Goal: Information Seeking & Learning: Learn about a topic

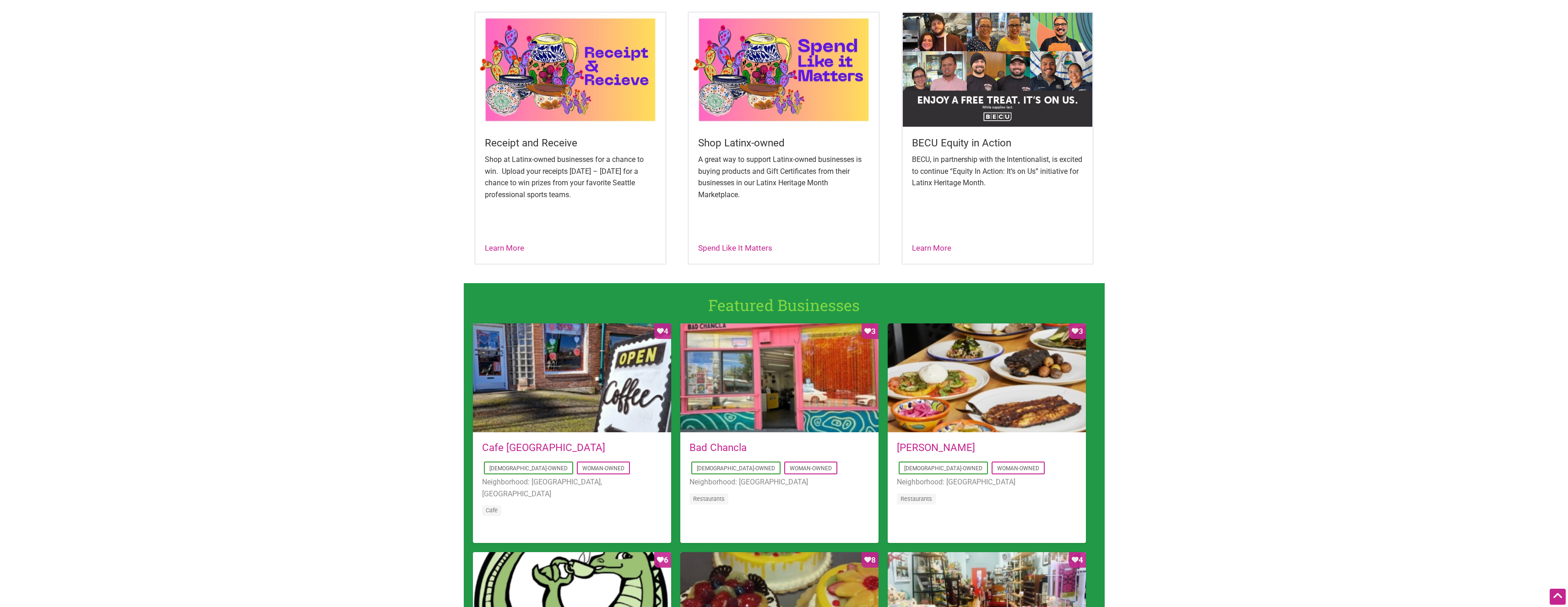
scroll to position [366, 0]
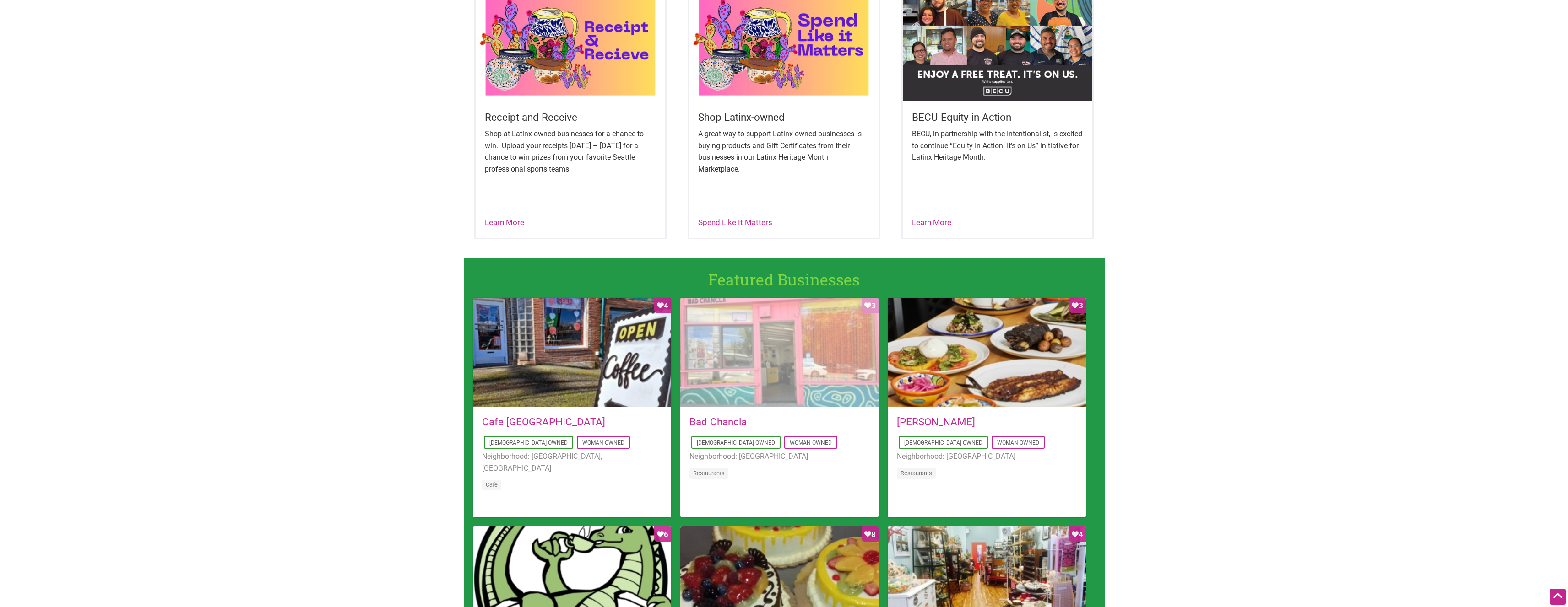
click at [840, 362] on div "Favorite Count 3" at bounding box center [780, 352] width 198 height 110
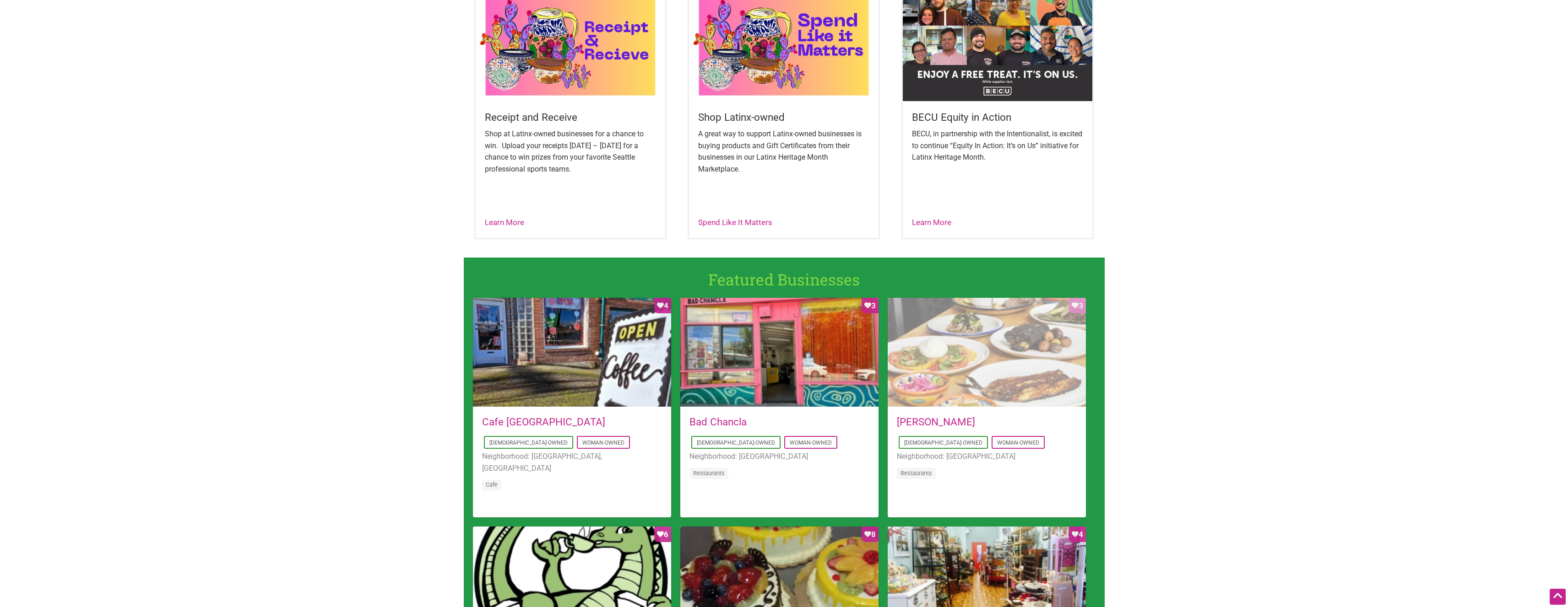
click at [971, 378] on div "Favorite Count 3" at bounding box center [987, 352] width 198 height 110
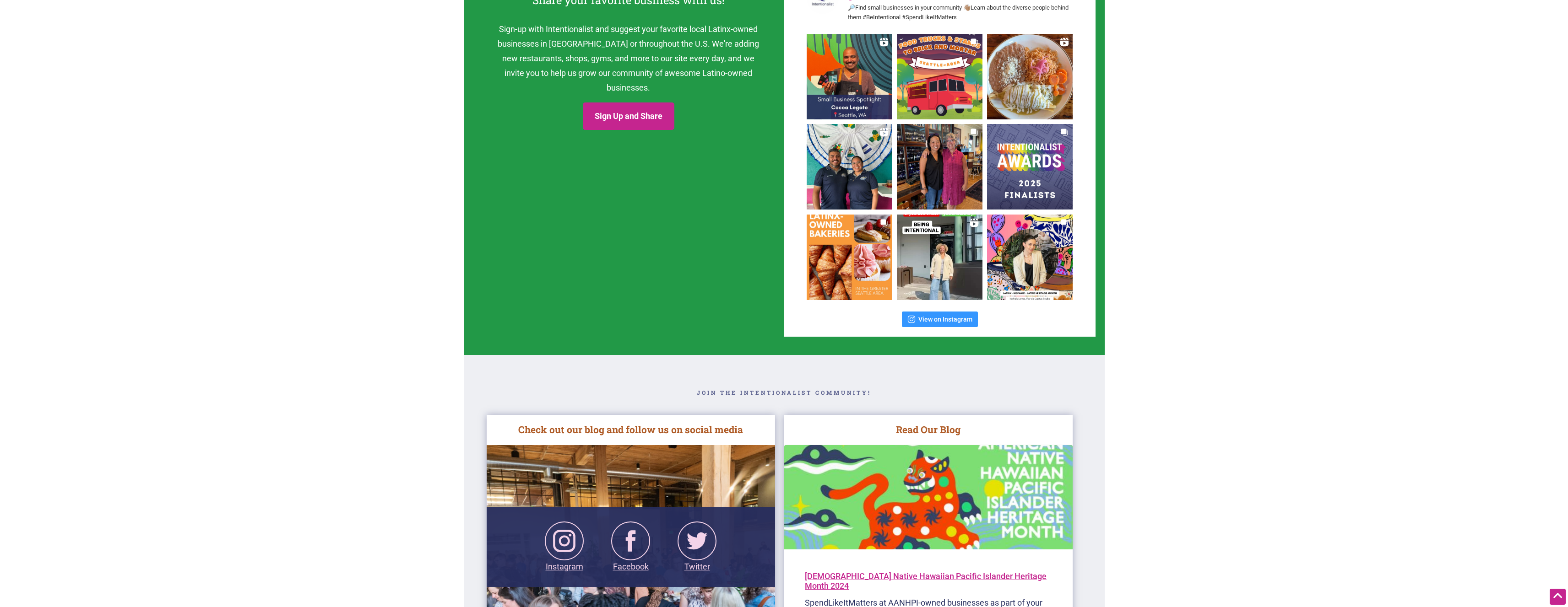
scroll to position [1282, 0]
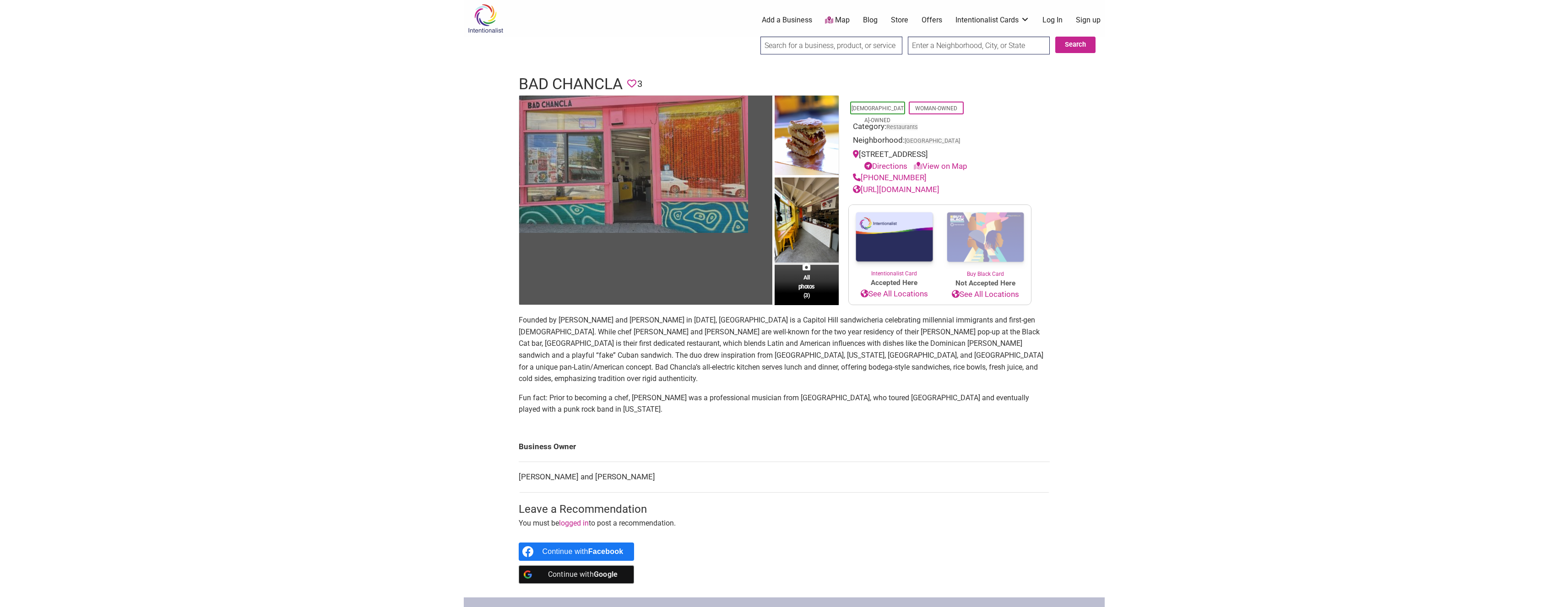
click at [660, 170] on img at bounding box center [633, 164] width 229 height 137
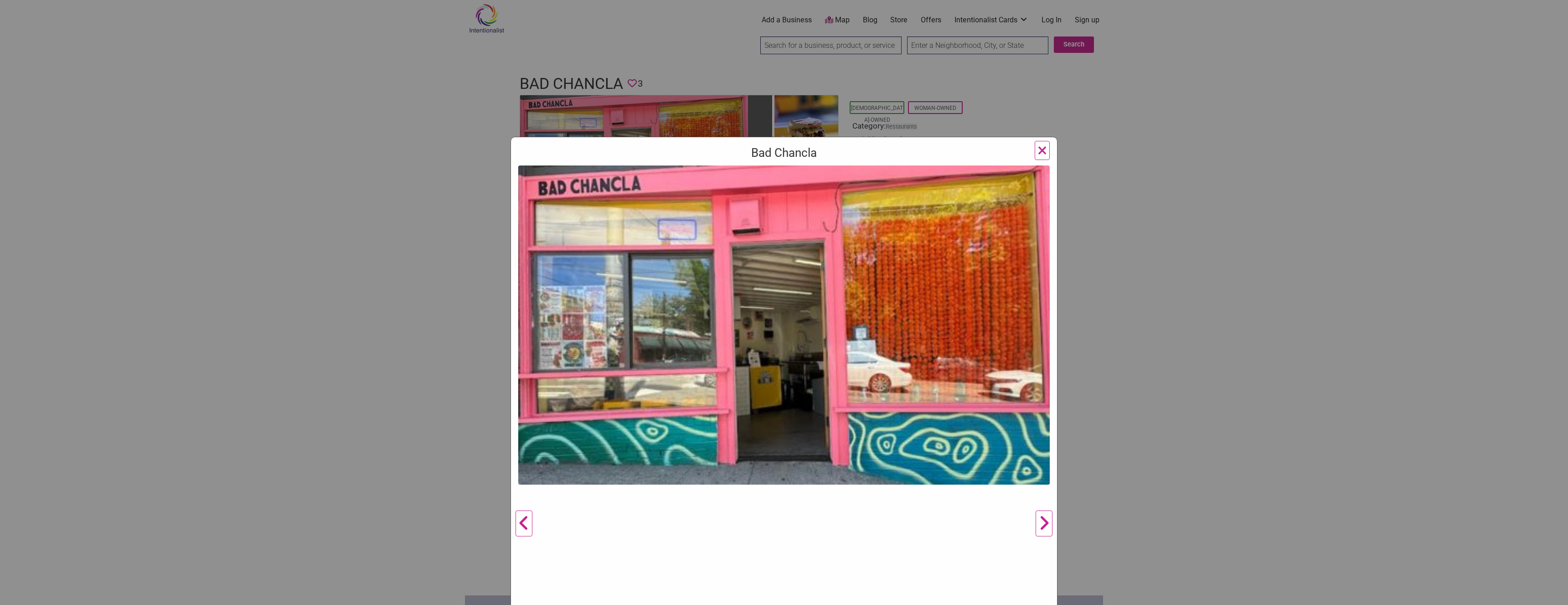
click at [1042, 525] on button "Next" at bounding box center [1044, 523] width 25 height 716
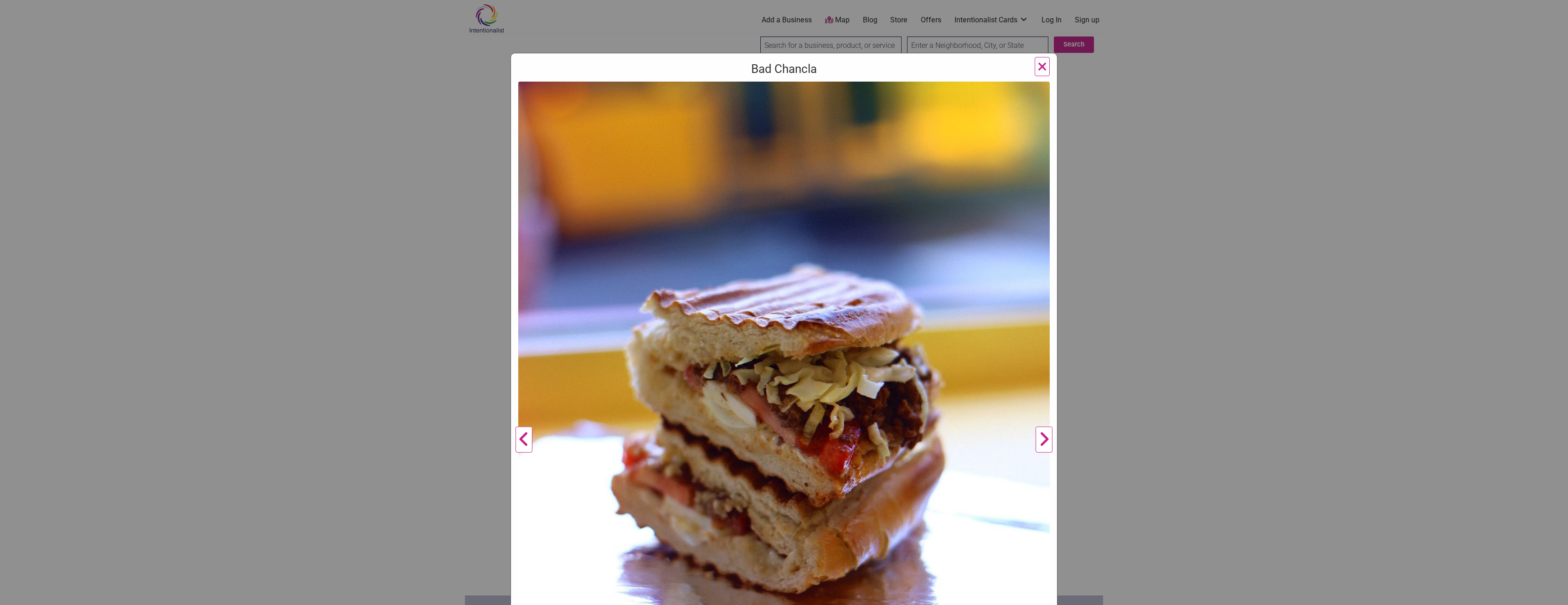
scroll to position [219, 0]
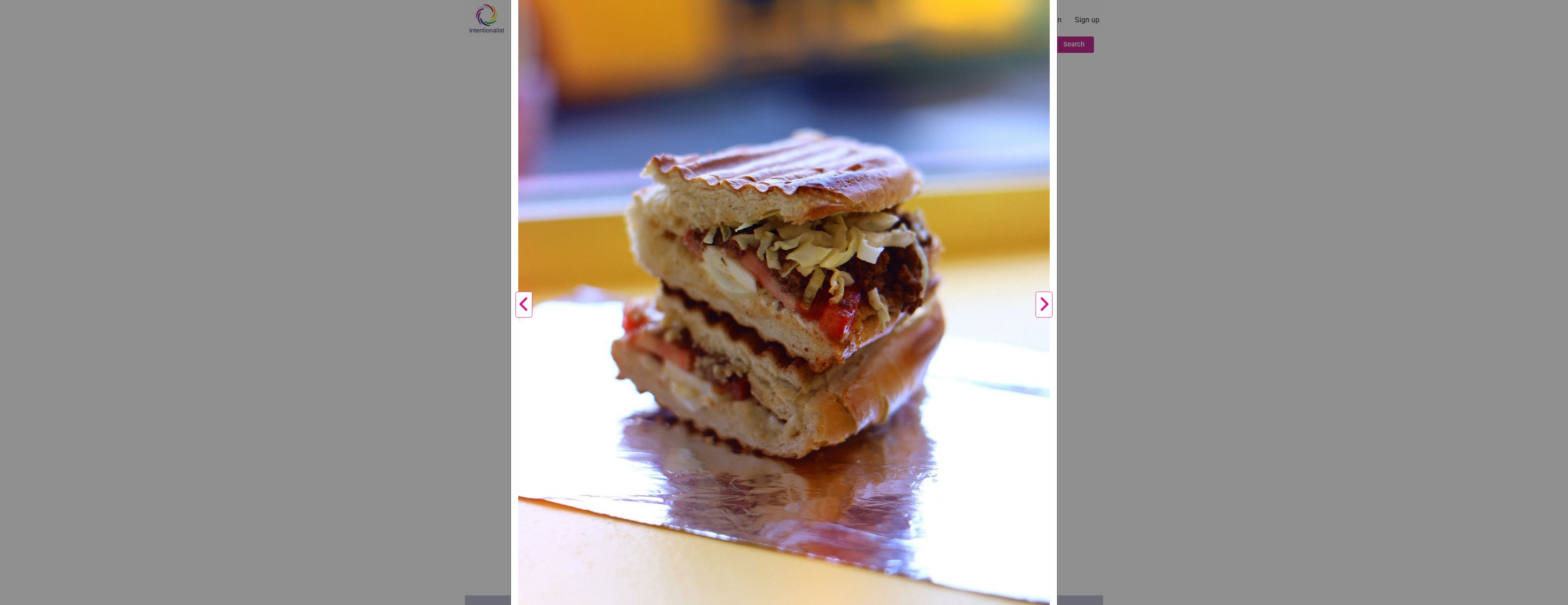
click at [1043, 304] on button "Next" at bounding box center [1044, 304] width 25 height 716
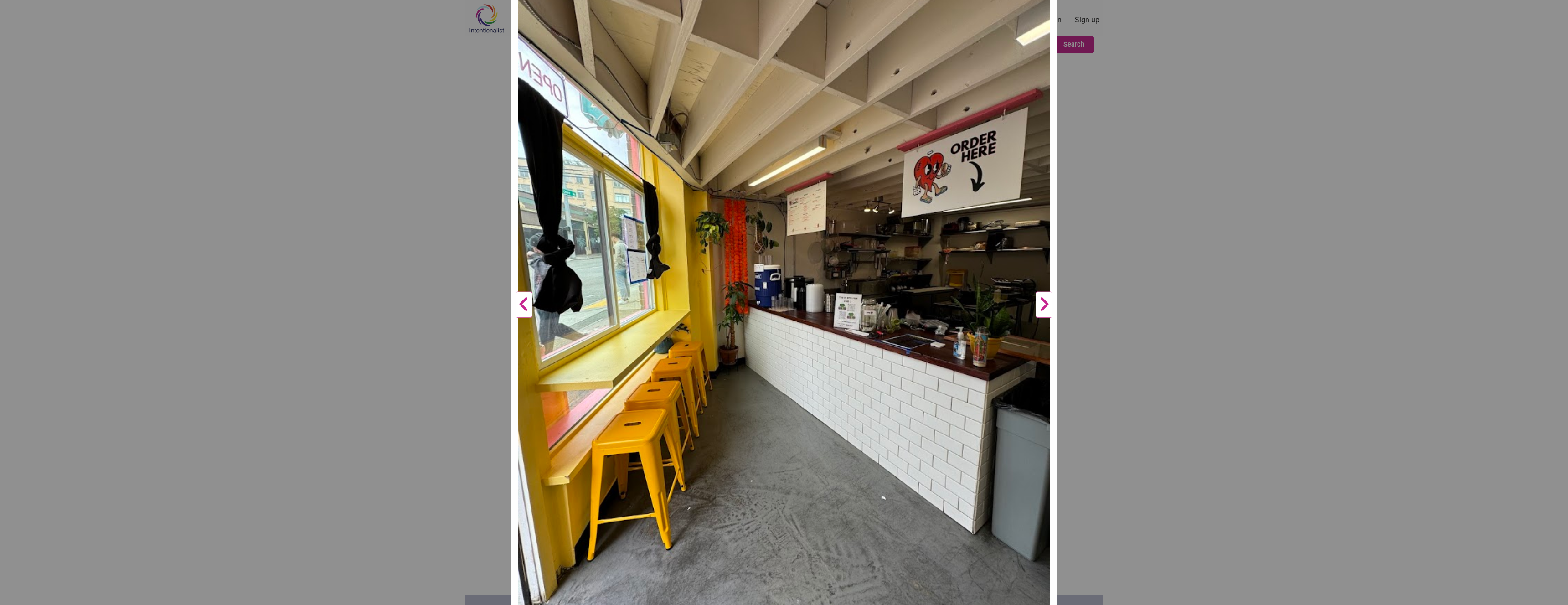
click at [1038, 310] on button "Next" at bounding box center [1044, 304] width 25 height 716
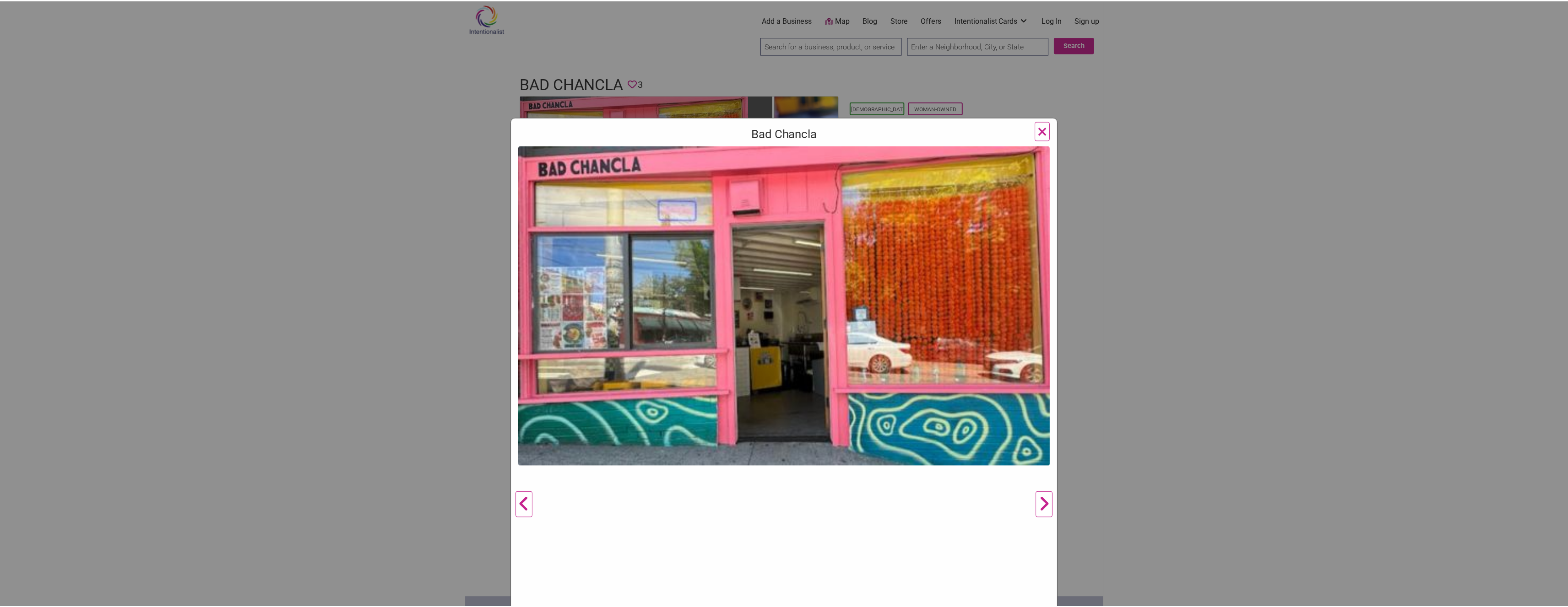
scroll to position [0, 0]
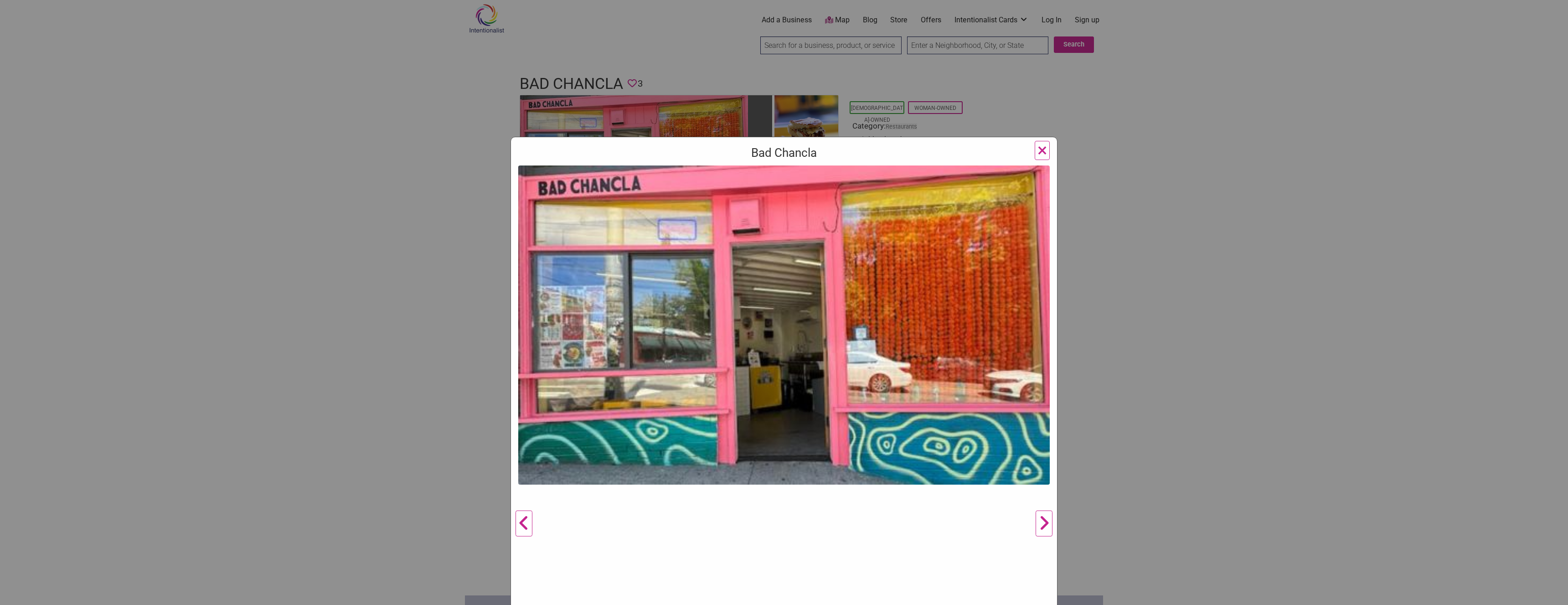
click at [1038, 155] on span "×" at bounding box center [1042, 150] width 10 height 21
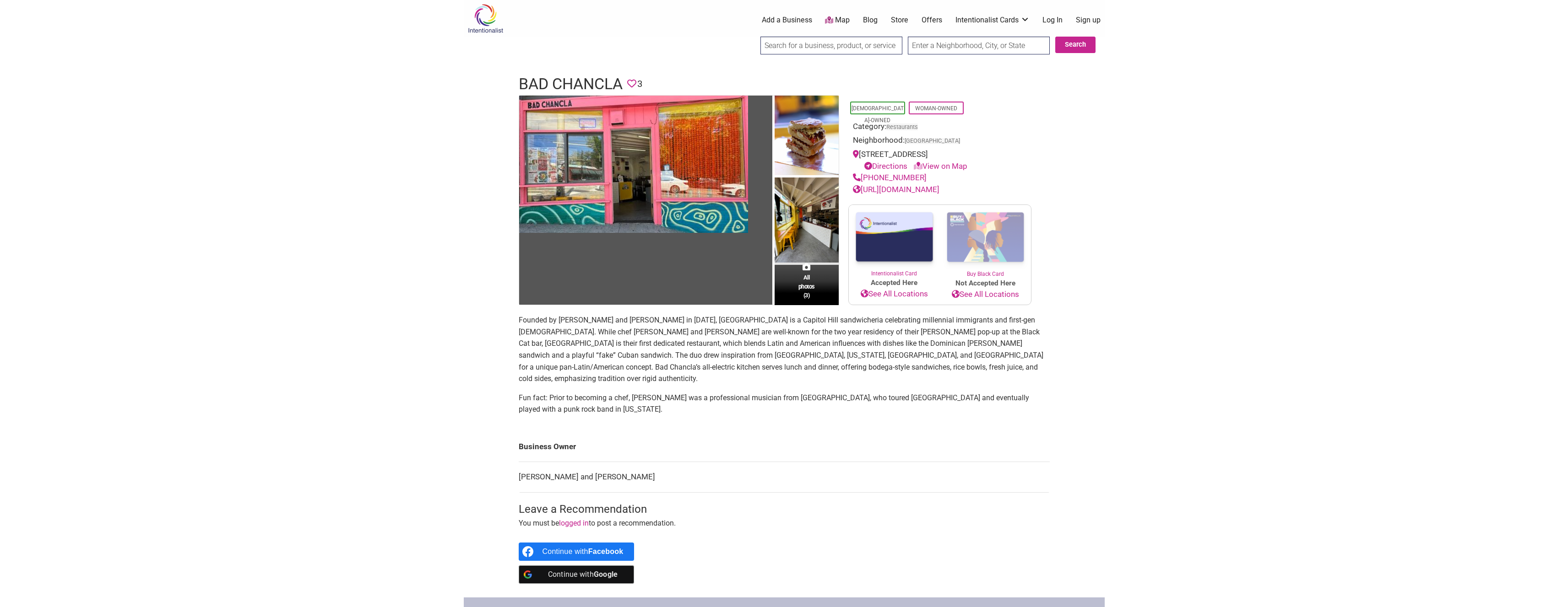
click at [593, 356] on p "Founded by José Garzón and Stefanie Hieber in 2024, Bad Chancla is a Capitol Hi…" at bounding box center [784, 349] width 531 height 70
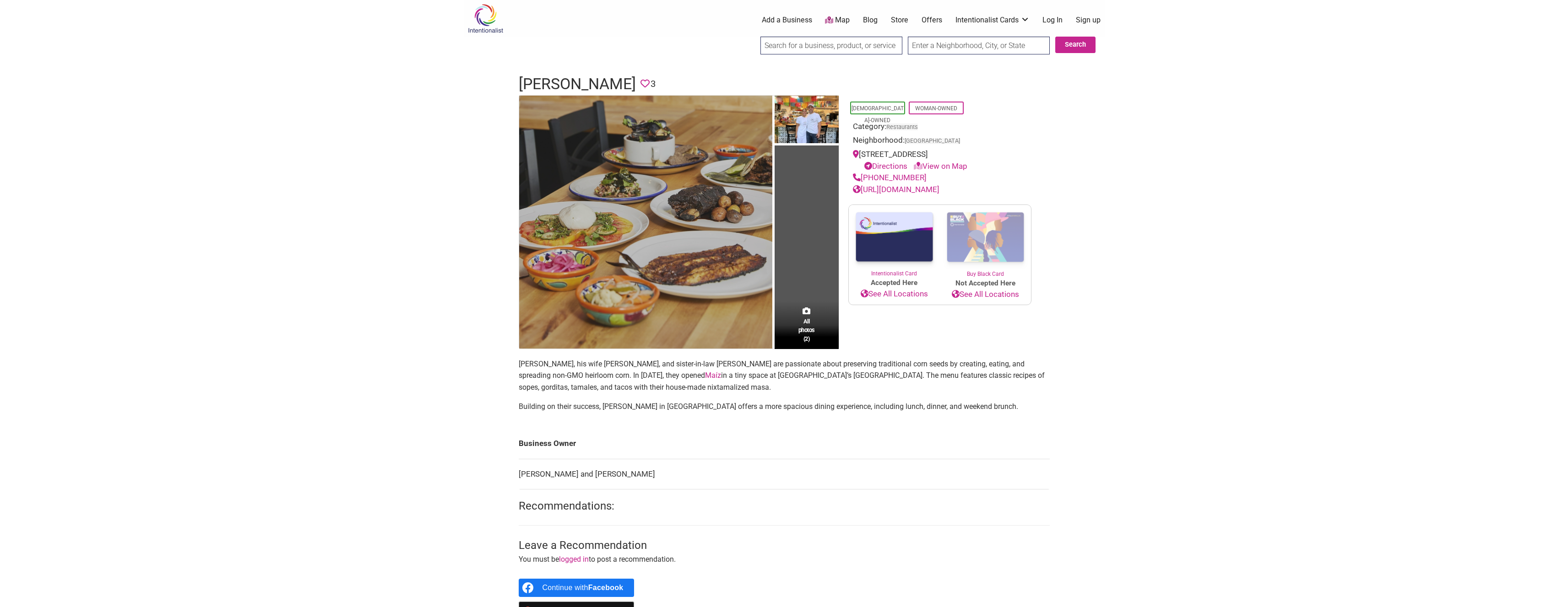
click at [642, 220] on img at bounding box center [645, 222] width 253 height 253
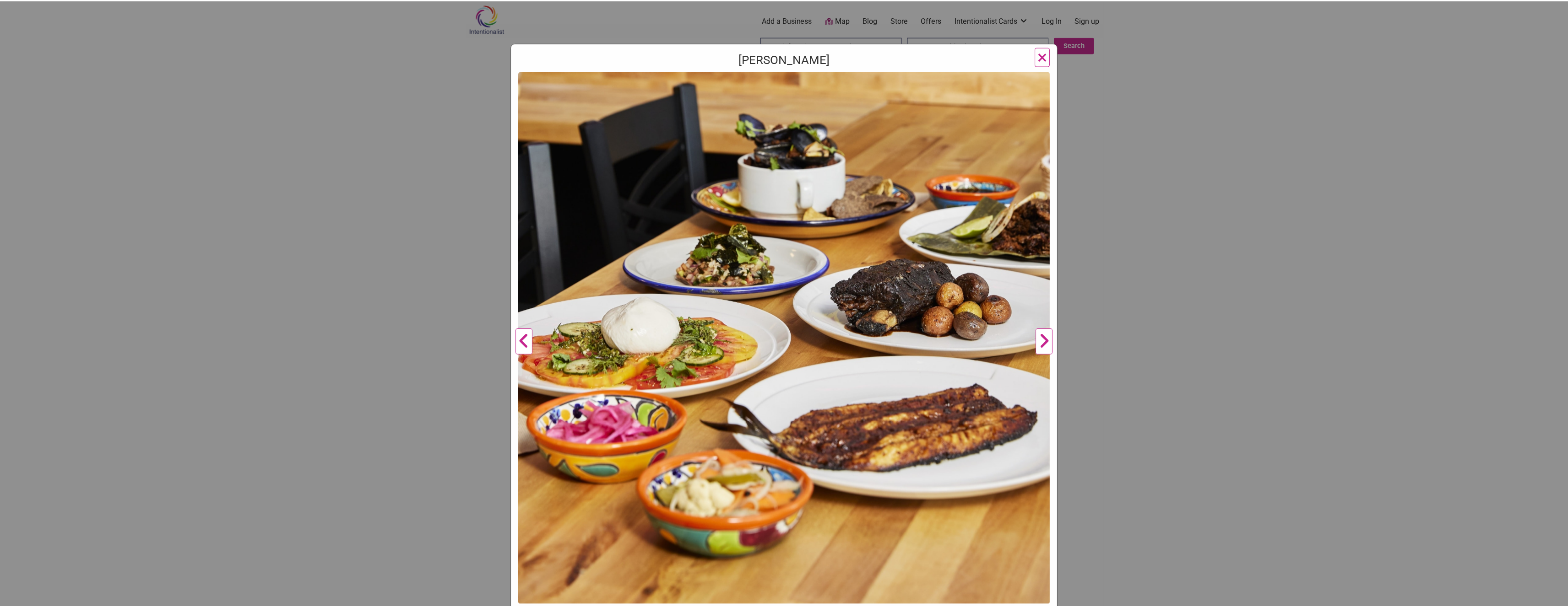
scroll to position [110, 0]
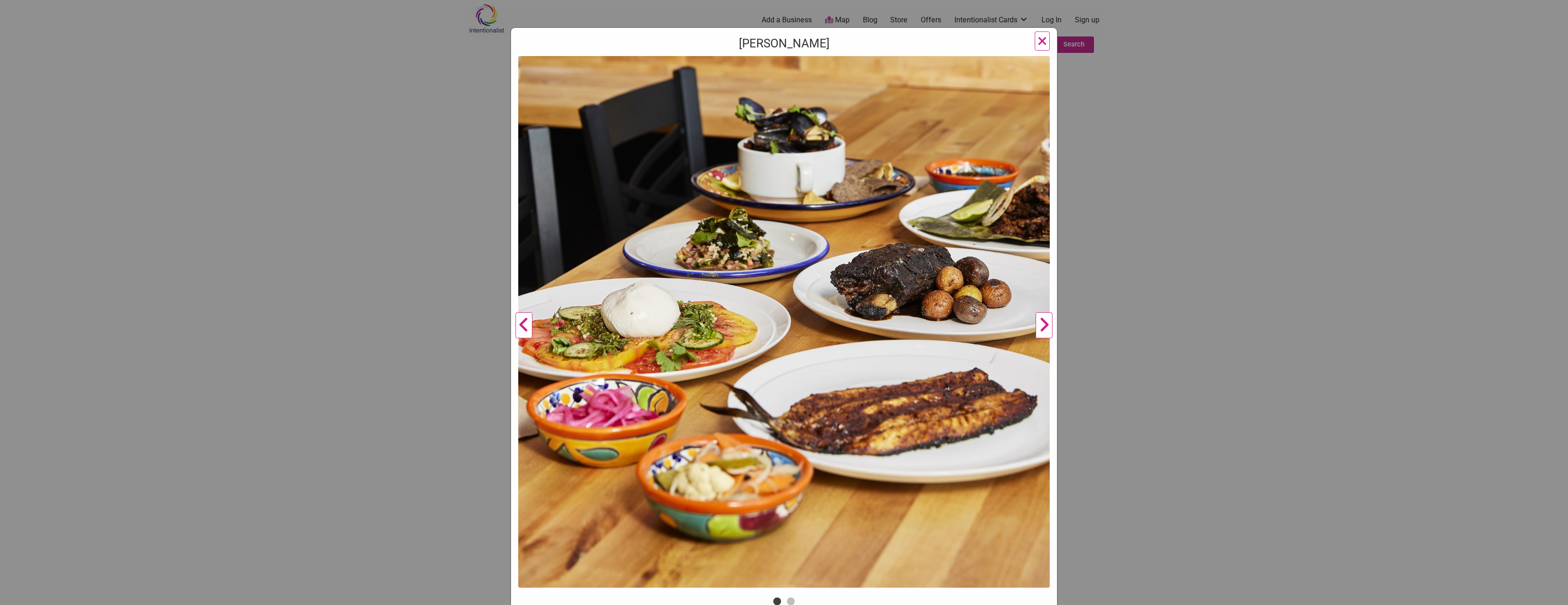
click at [1041, 332] on button "Next" at bounding box center [1044, 326] width 25 height 539
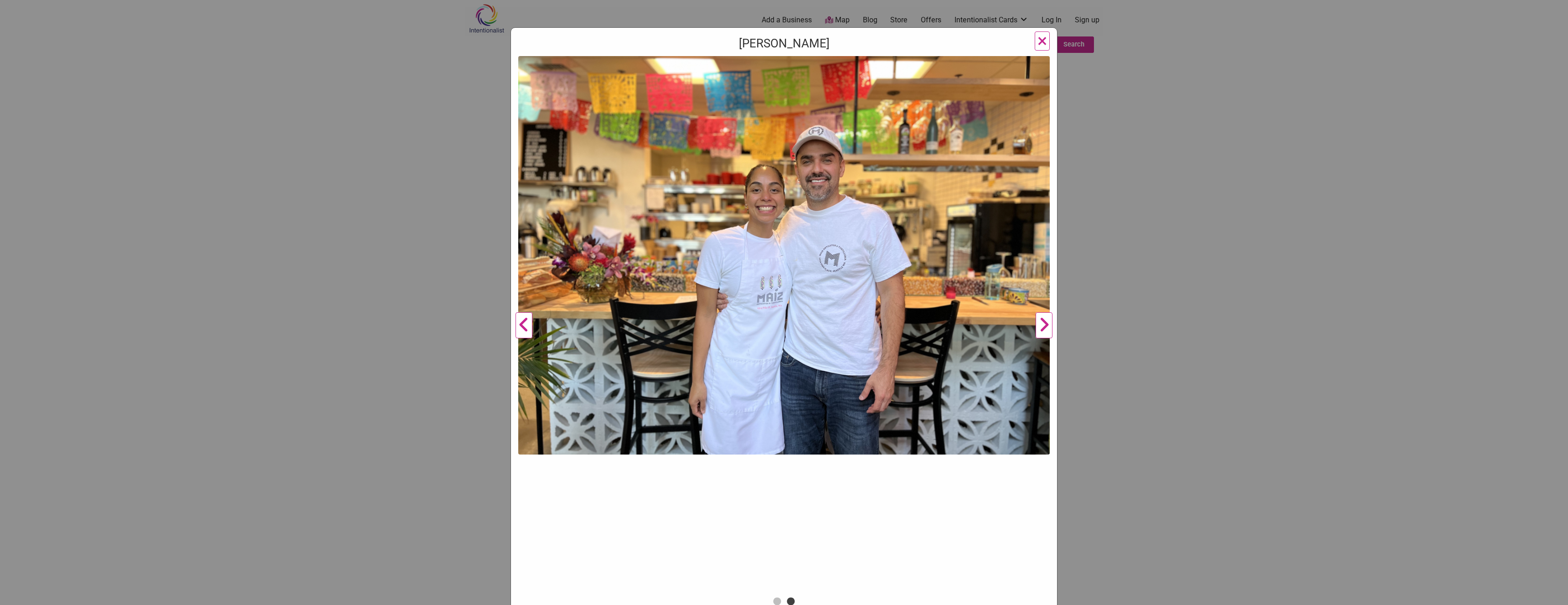
click at [1041, 332] on button "Next" at bounding box center [1044, 326] width 25 height 539
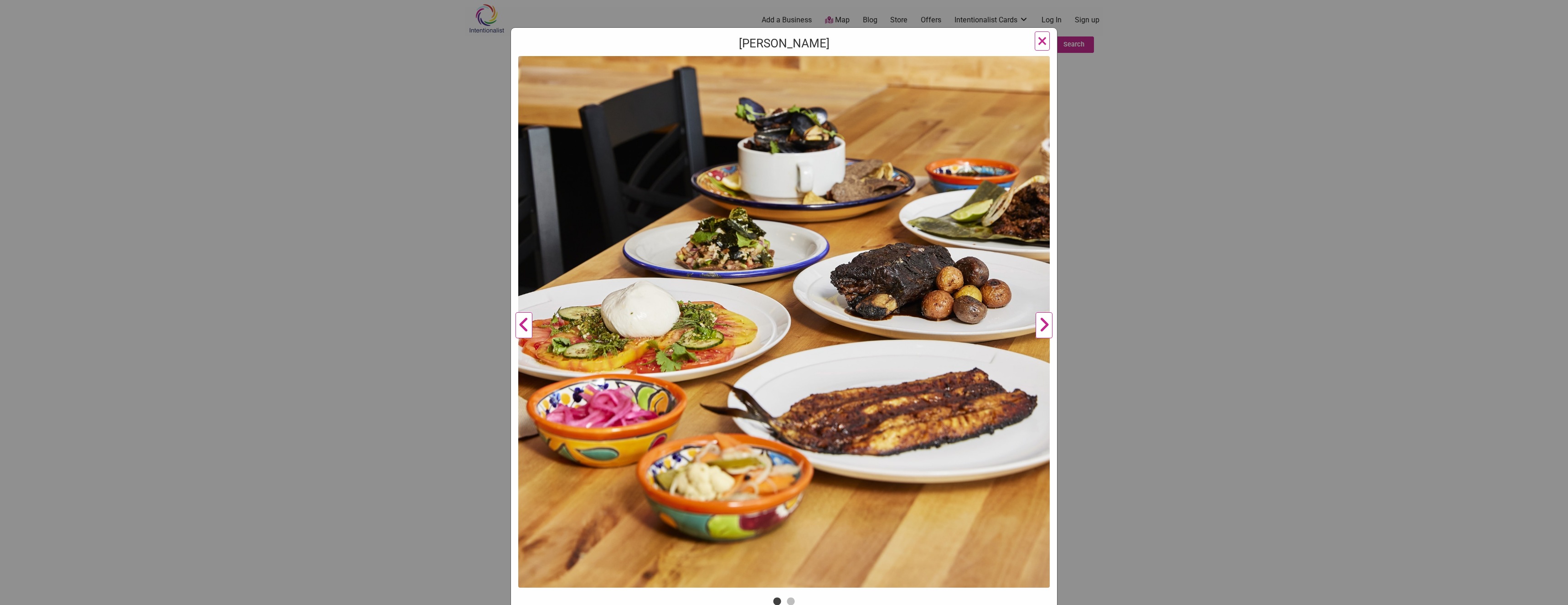
click at [1041, 332] on button "Next" at bounding box center [1044, 326] width 25 height 539
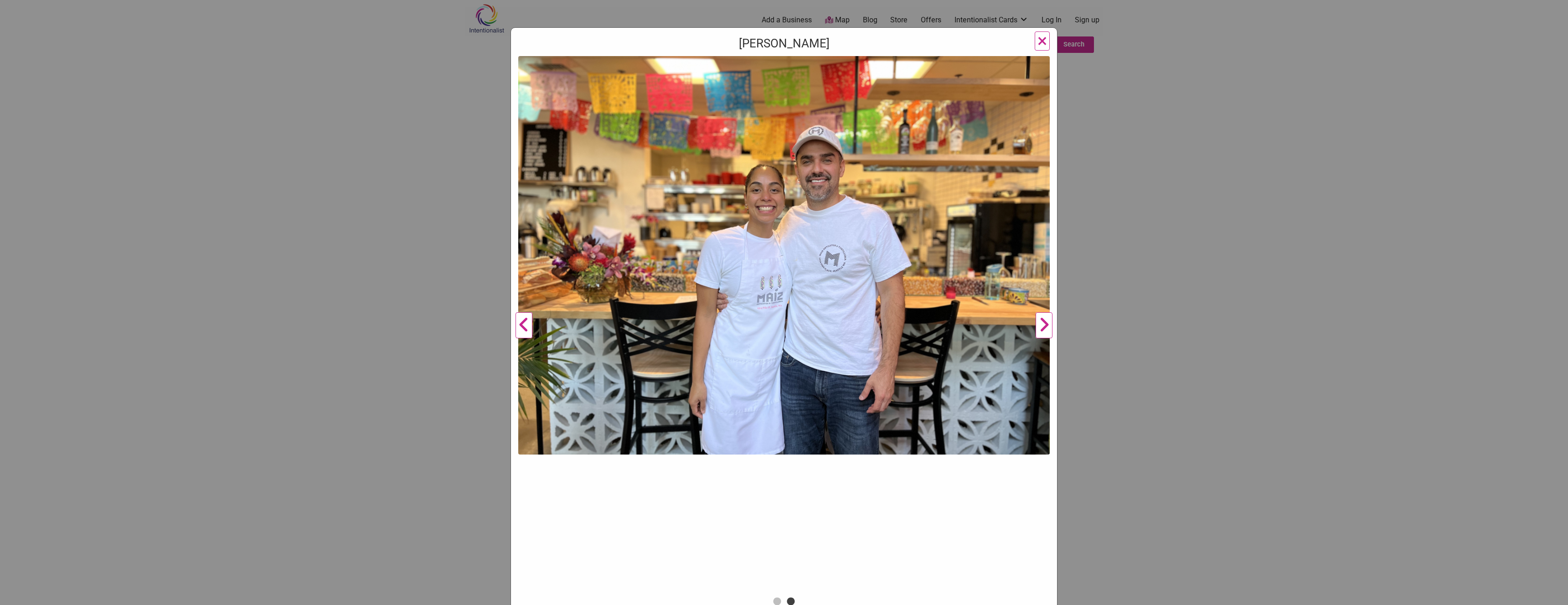
click at [1038, 45] on span "×" at bounding box center [1042, 41] width 10 height 21
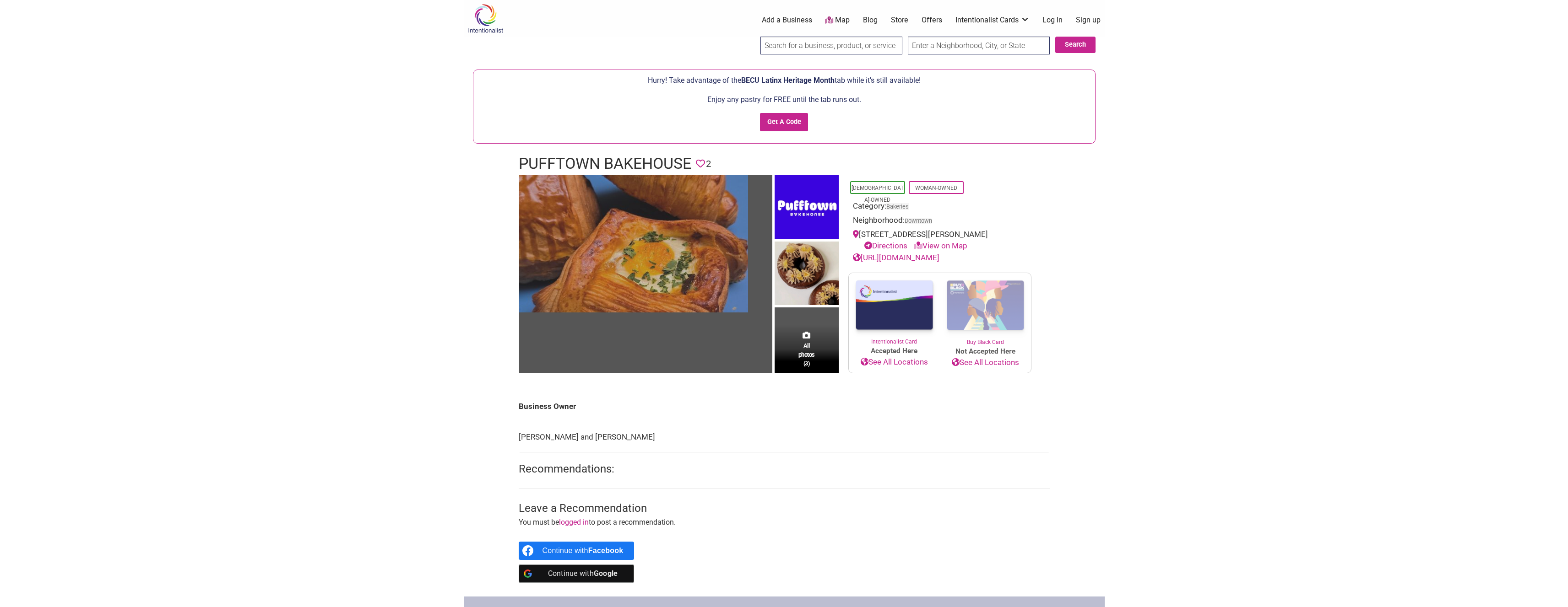
click at [724, 253] on img at bounding box center [633, 243] width 229 height 137
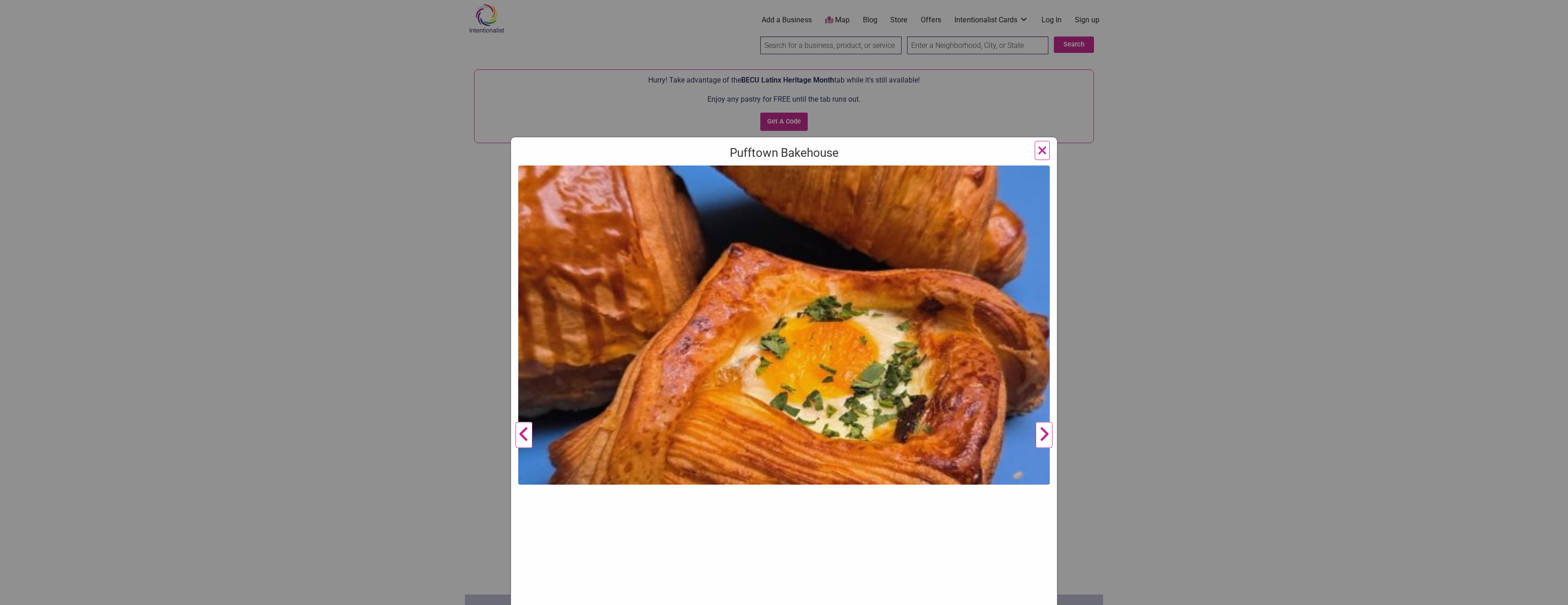
click at [1037, 435] on button "Next" at bounding box center [1044, 435] width 25 height 540
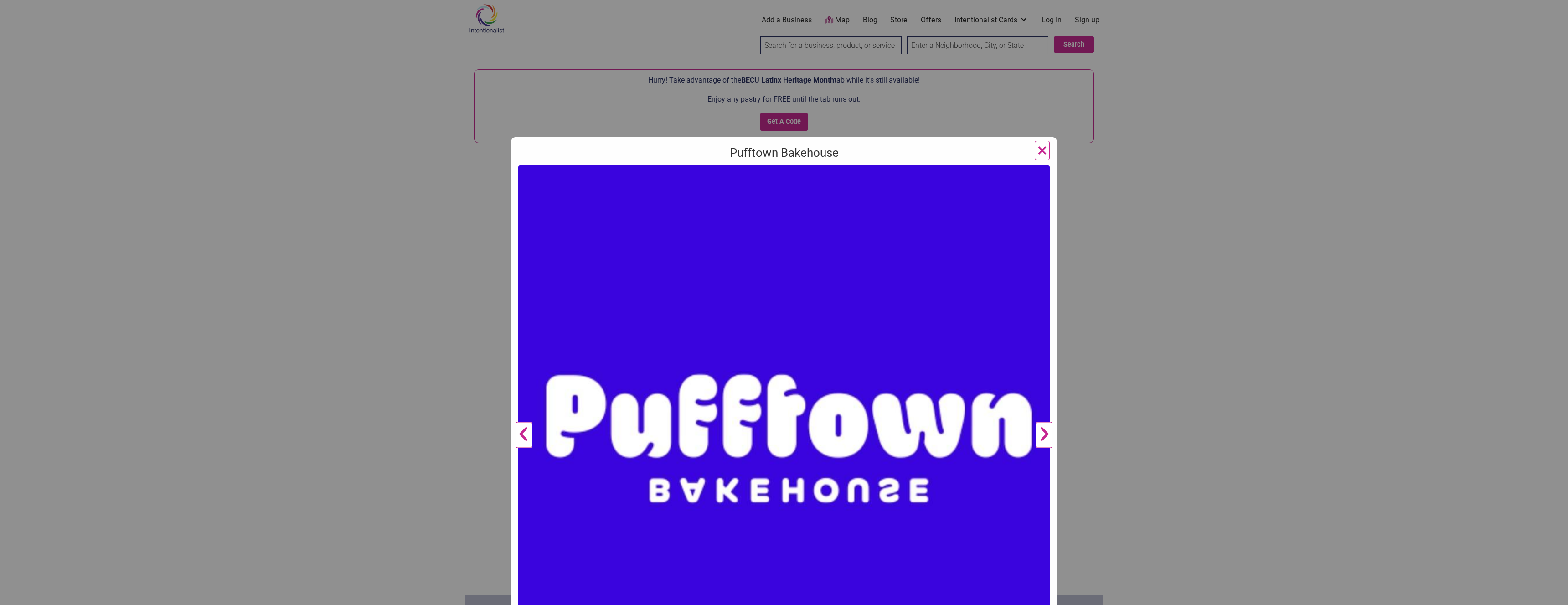
click at [1037, 434] on button "Next" at bounding box center [1044, 435] width 25 height 540
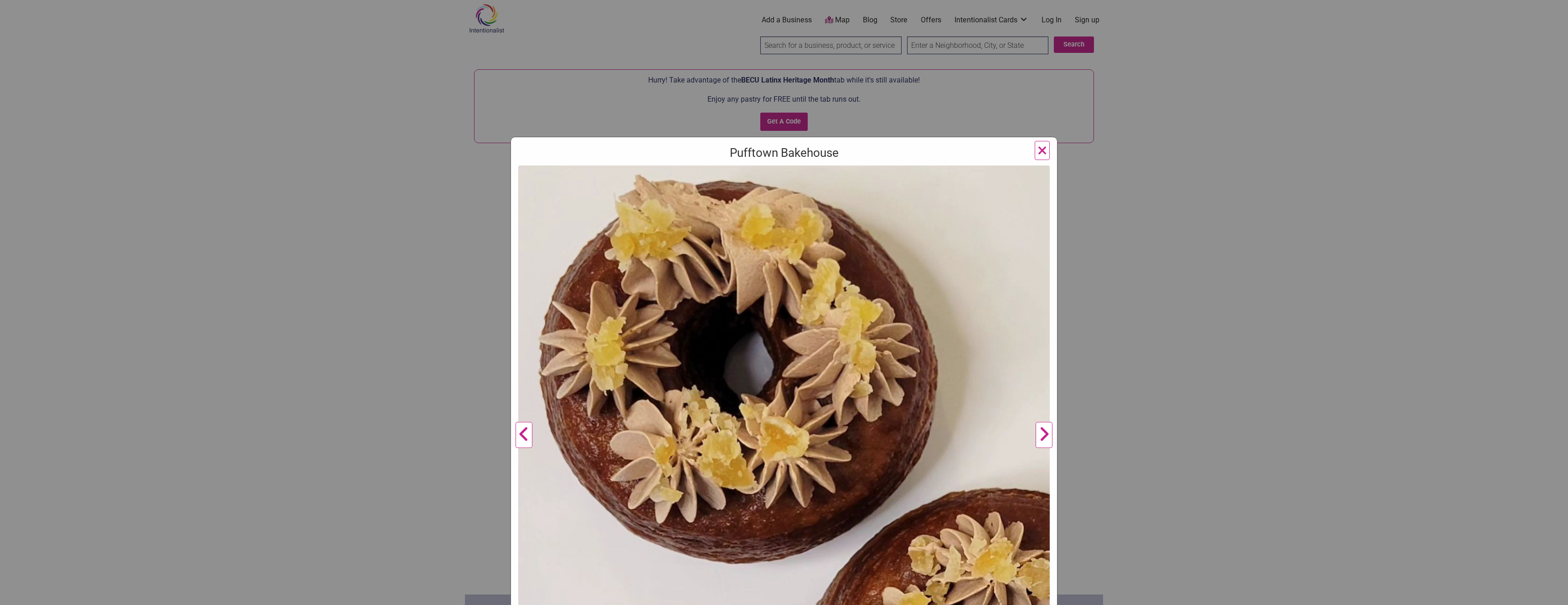
click at [1037, 434] on button "Next" at bounding box center [1044, 435] width 25 height 540
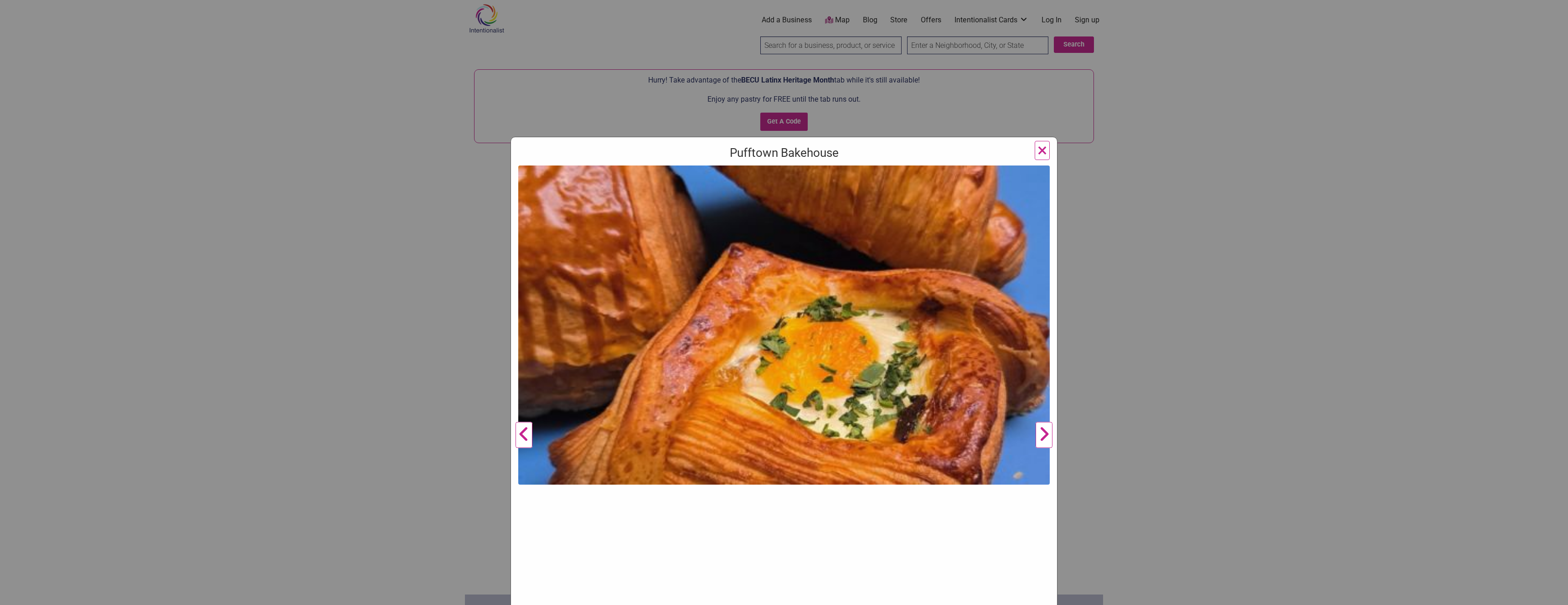
click at [1037, 434] on button "Next" at bounding box center [1044, 435] width 25 height 540
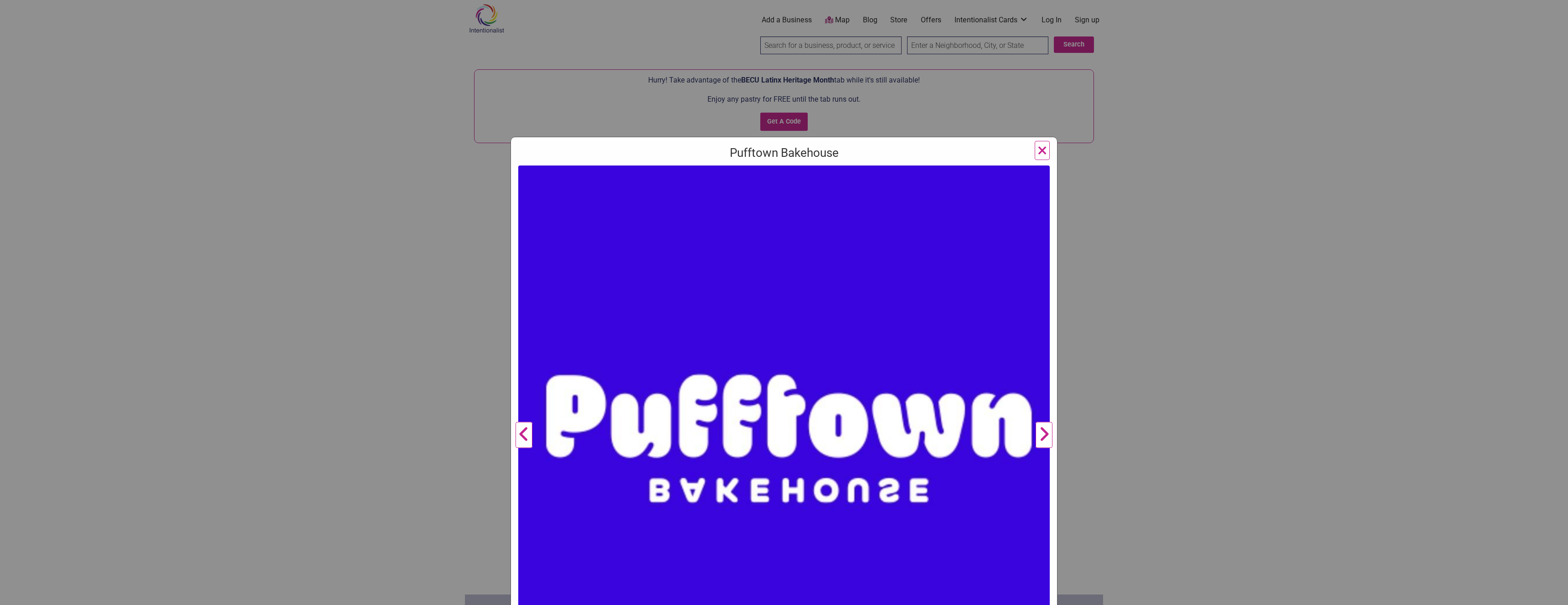
click at [1037, 434] on button "Next" at bounding box center [1044, 435] width 25 height 540
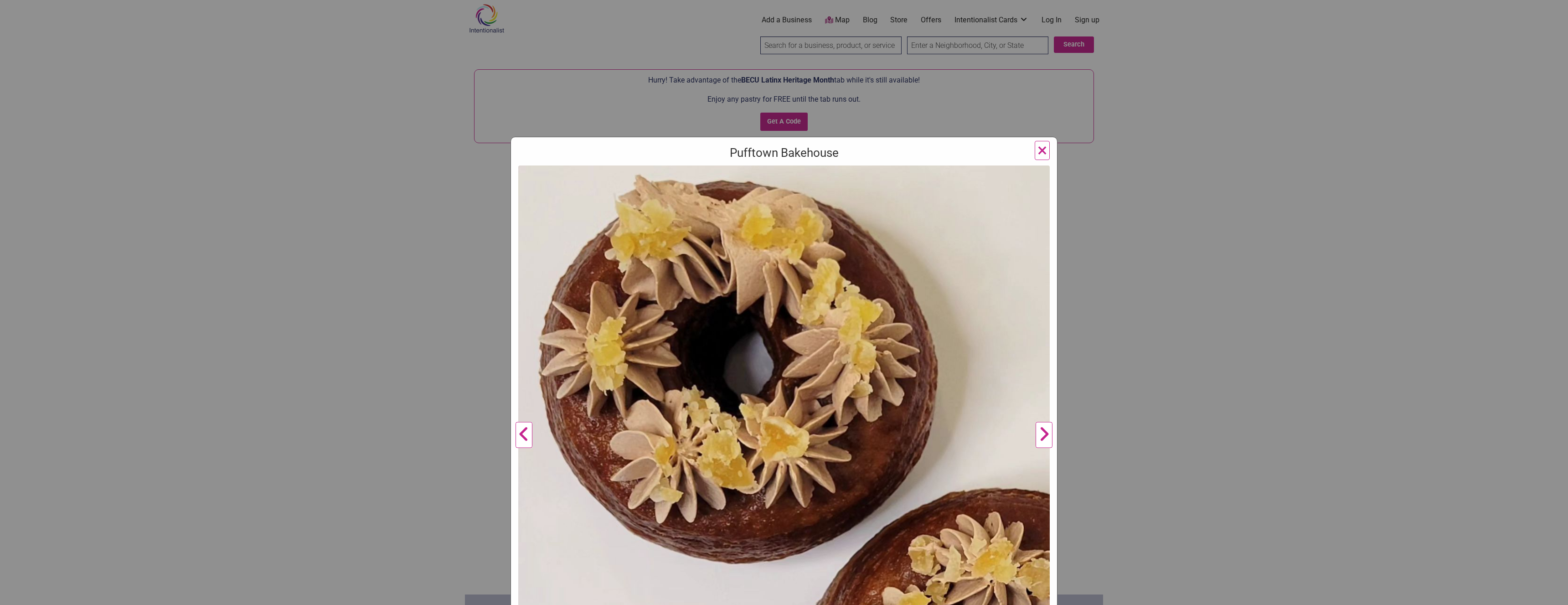
click at [1037, 434] on button "Next" at bounding box center [1044, 435] width 25 height 540
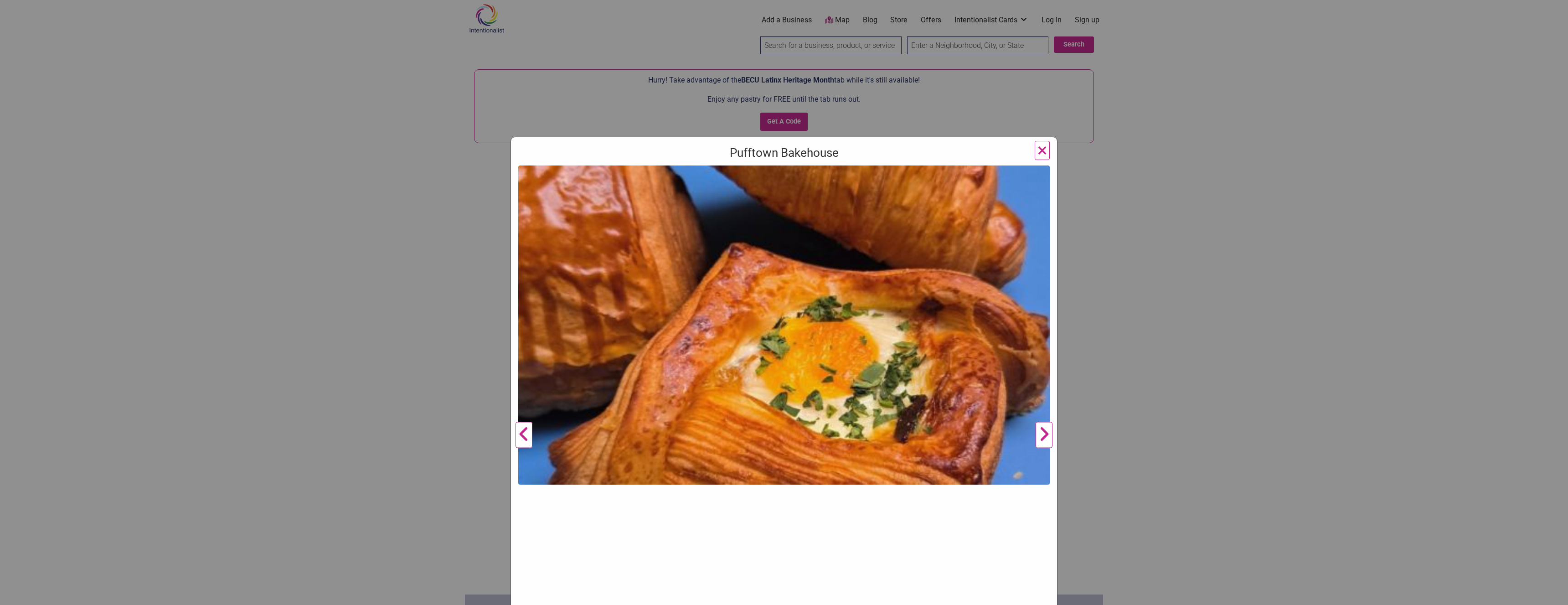
click at [1037, 434] on button "Next" at bounding box center [1044, 435] width 25 height 540
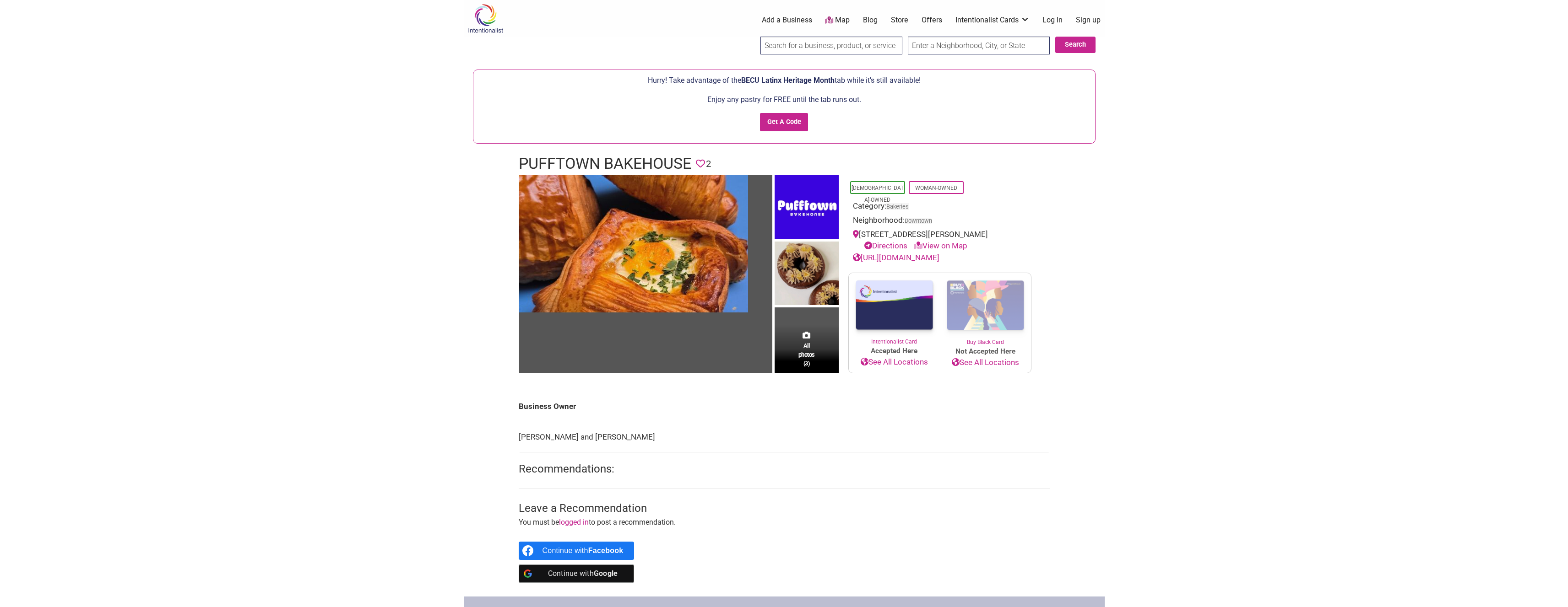
drag, startPoint x: 1046, startPoint y: 422, endPoint x: 1040, endPoint y: 418, distance: 7.2
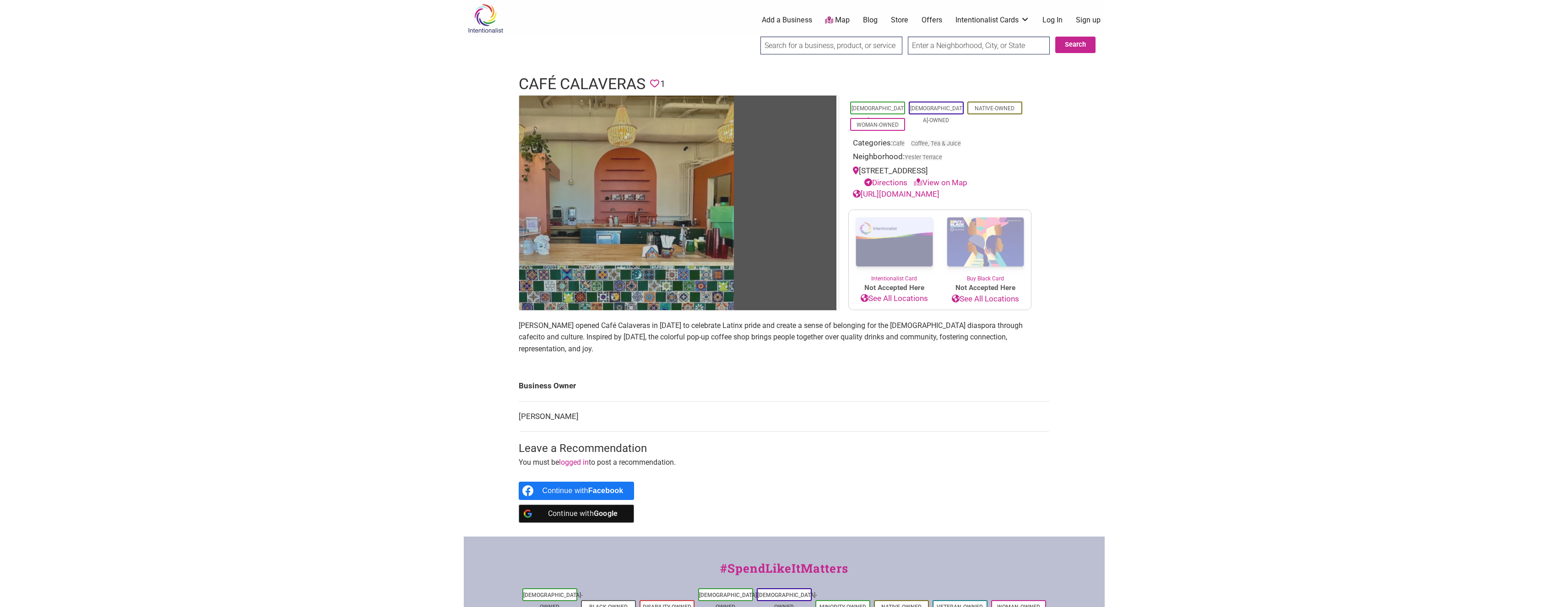
click at [653, 204] on img at bounding box center [627, 203] width 215 height 215
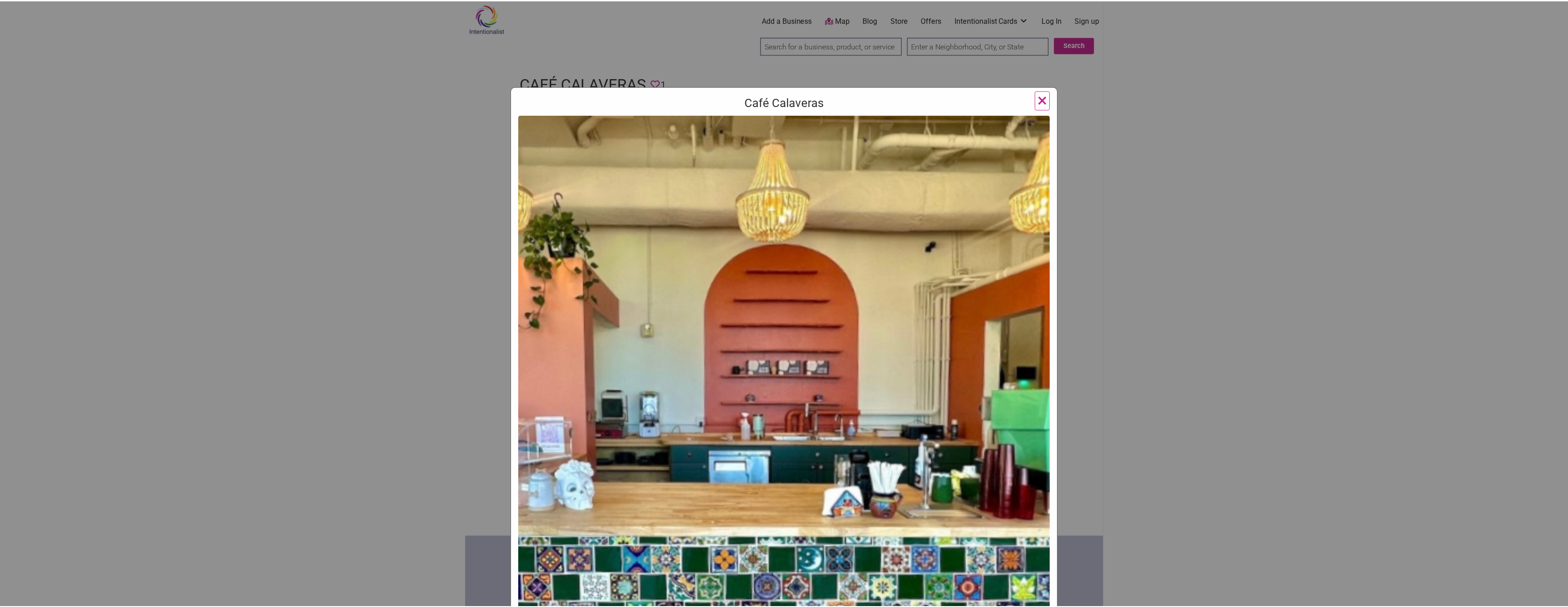
scroll to position [111, 0]
